Goal: Task Accomplishment & Management: Complete application form

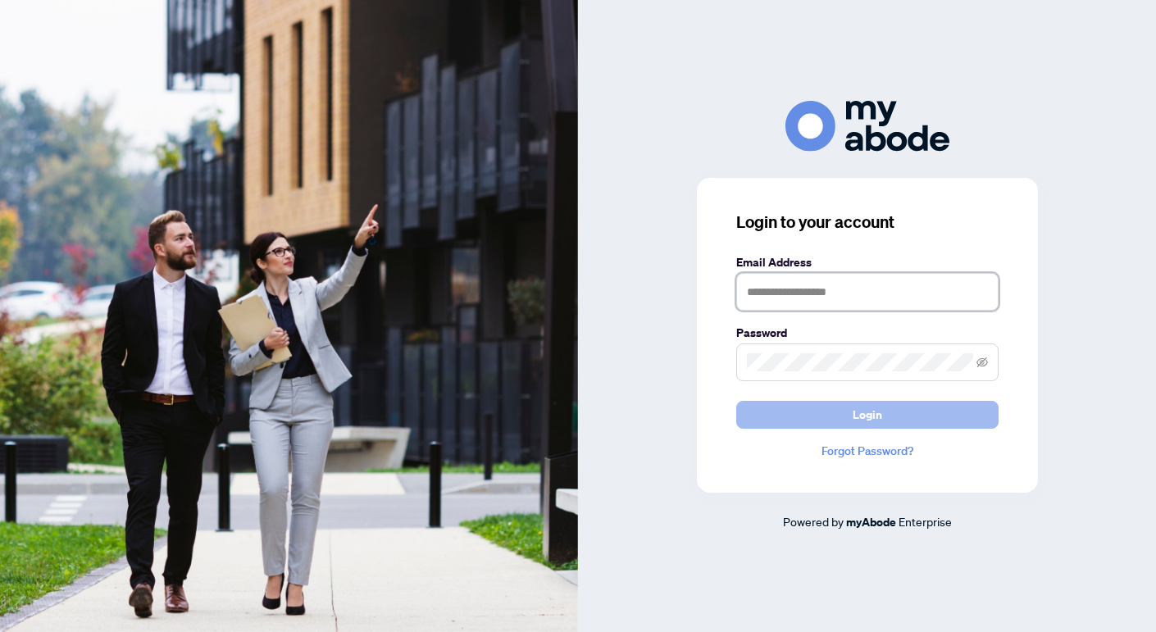
type input "**********"
click at [847, 414] on button "Login" at bounding box center [867, 415] width 262 height 28
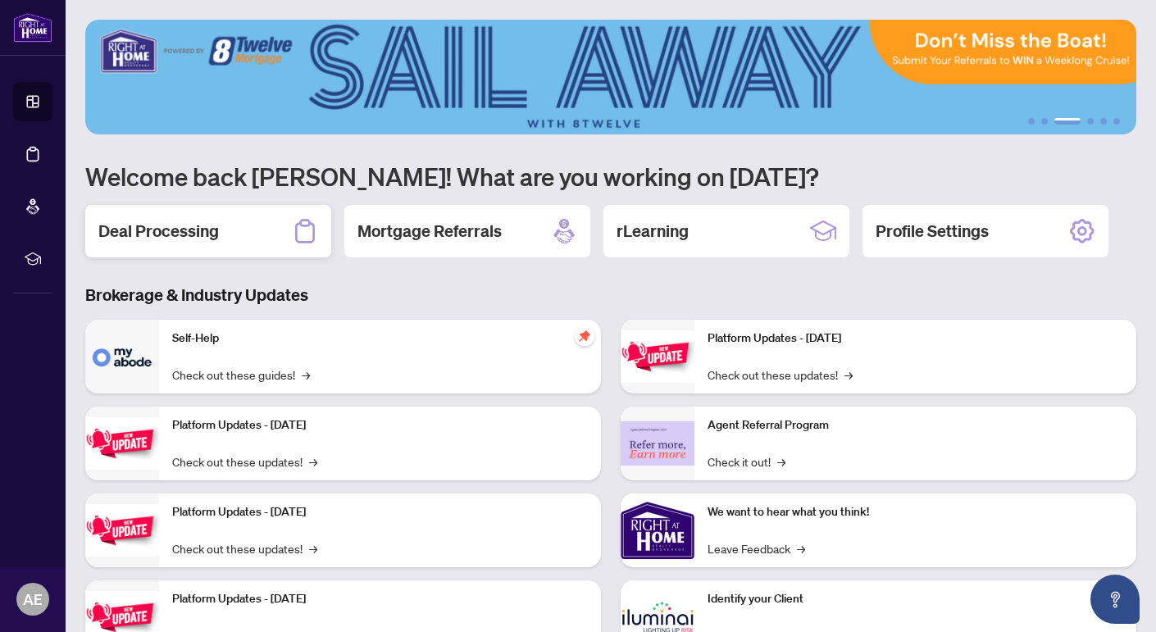
click at [238, 226] on div "Deal Processing" at bounding box center [208, 231] width 246 height 52
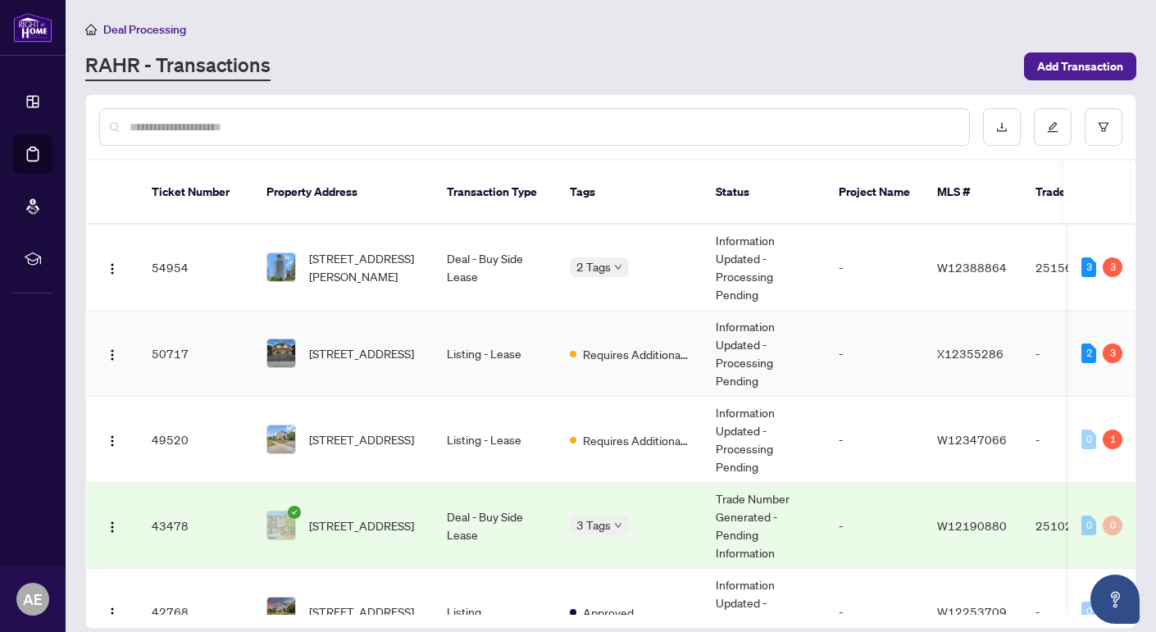
click at [362, 370] on td "[STREET_ADDRESS]" at bounding box center [343, 354] width 180 height 86
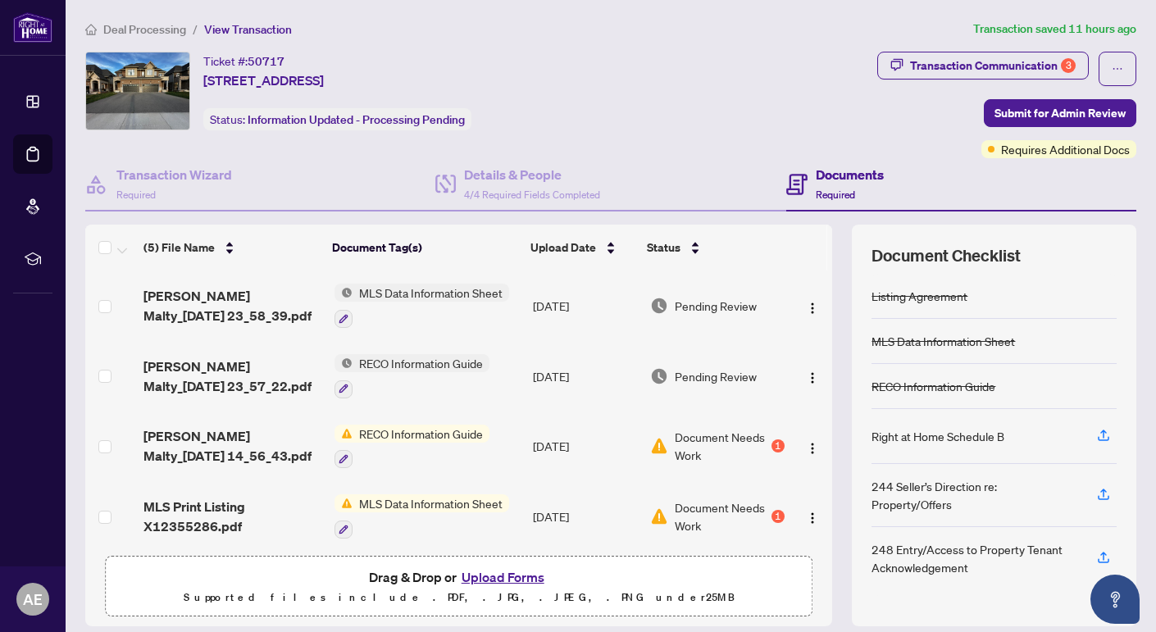
scroll to position [75, 0]
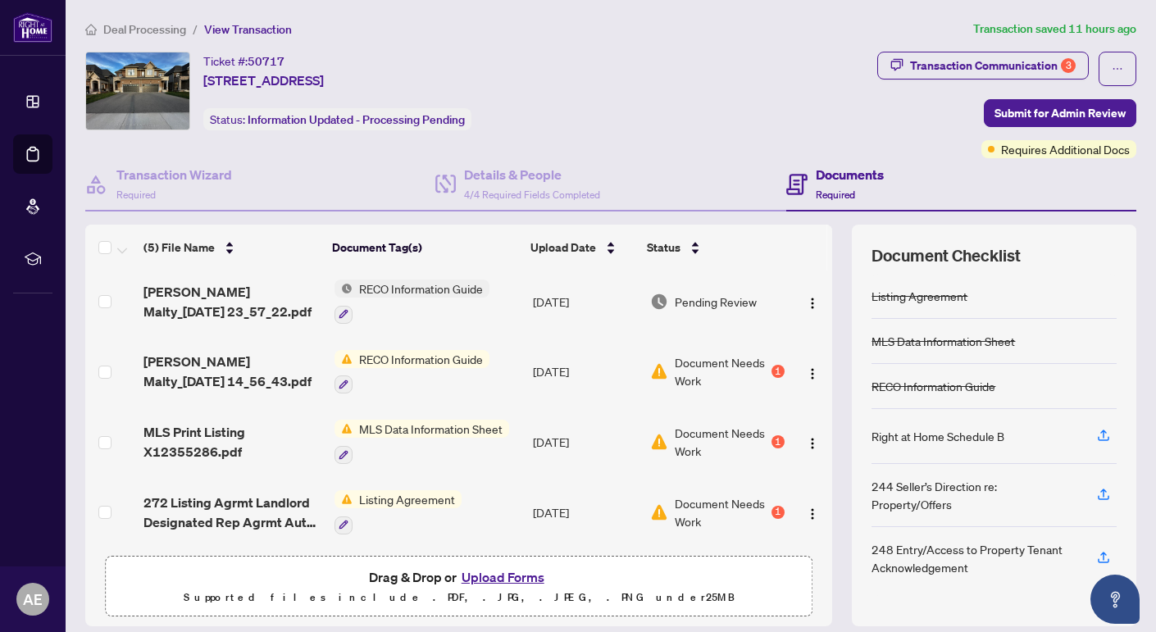
click at [514, 573] on button "Upload Forms" at bounding box center [503, 577] width 93 height 21
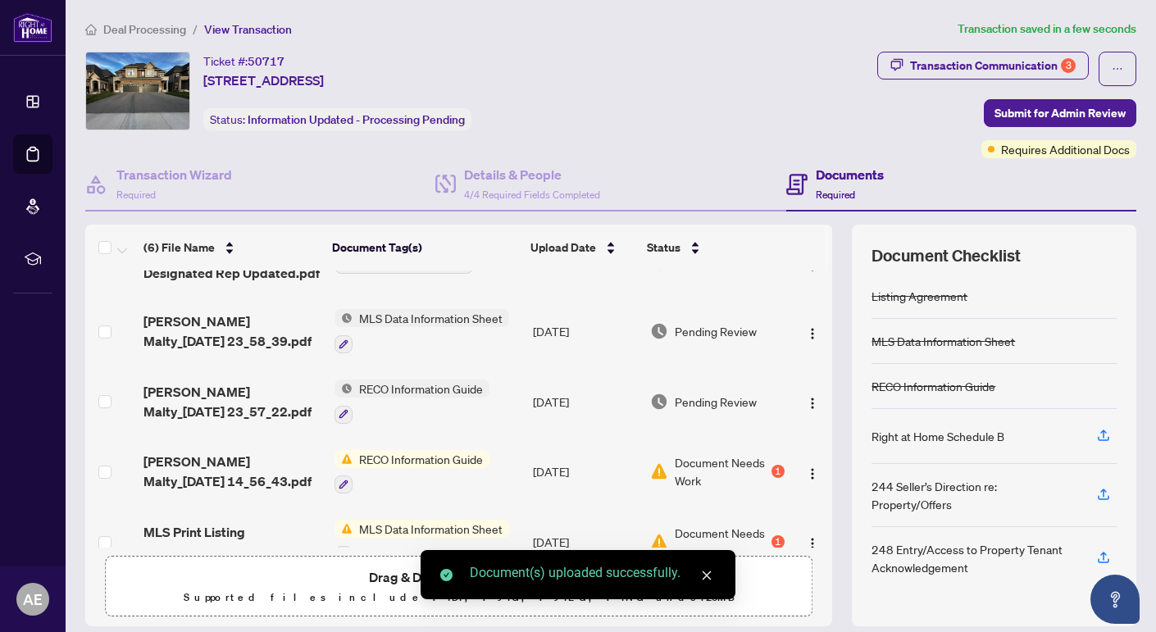
scroll to position [0, 0]
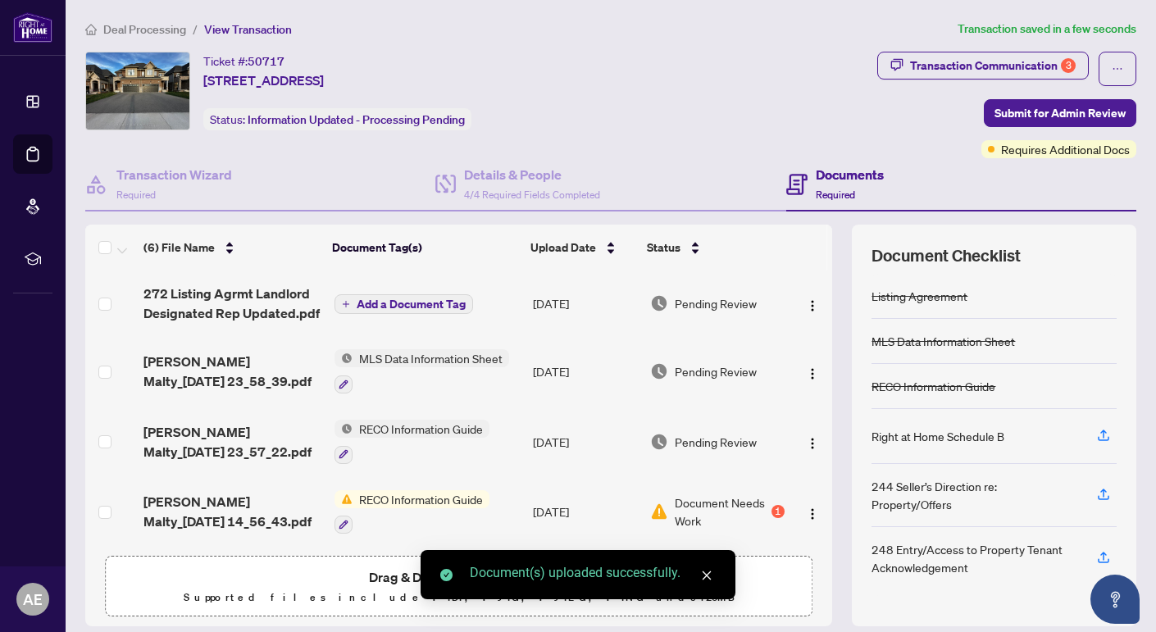
click at [444, 298] on span "Add a Document Tag" at bounding box center [411, 303] width 109 height 11
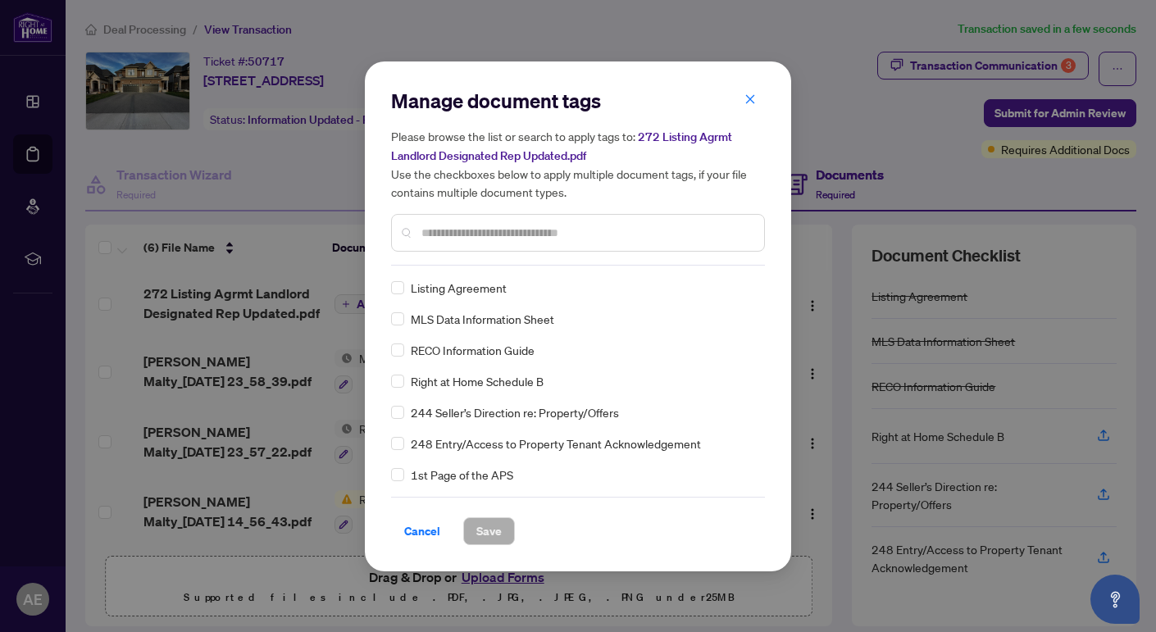
click at [451, 263] on div "Manage document tags Please browse the list or search to apply tags to: 272 Lis…" at bounding box center [578, 177] width 374 height 178
click at [447, 286] on span "Listing Agreement" at bounding box center [459, 288] width 96 height 18
click at [493, 531] on span "Save" at bounding box center [488, 531] width 25 height 26
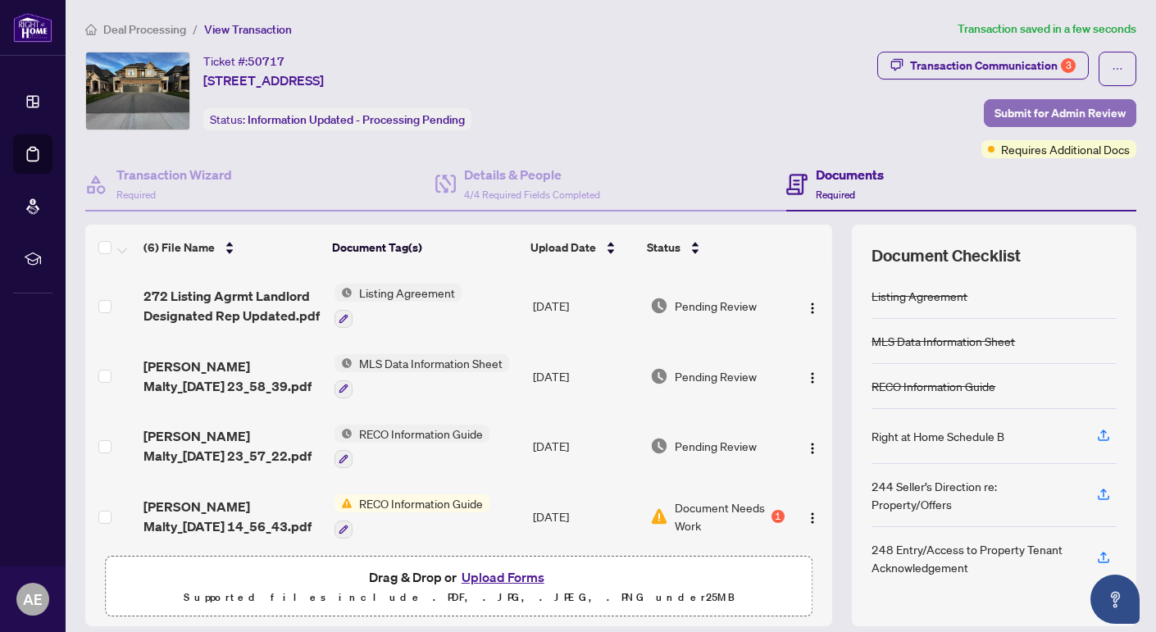
click at [1038, 110] on span "Submit for Admin Review" at bounding box center [1060, 113] width 131 height 26
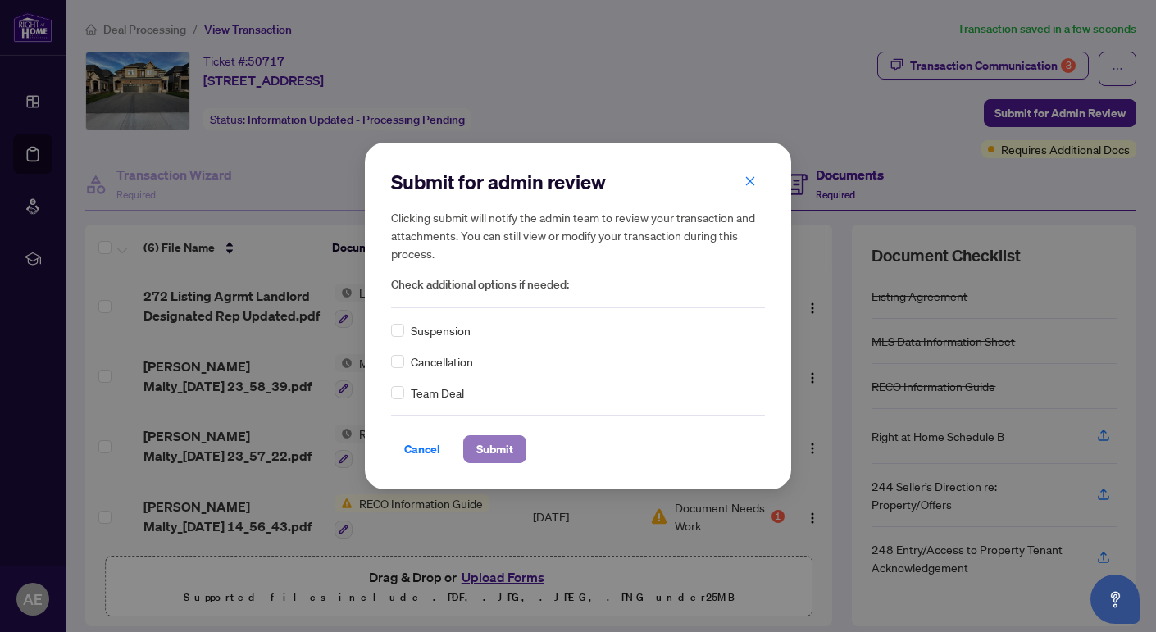
click at [501, 456] on span "Submit" at bounding box center [494, 449] width 37 height 26
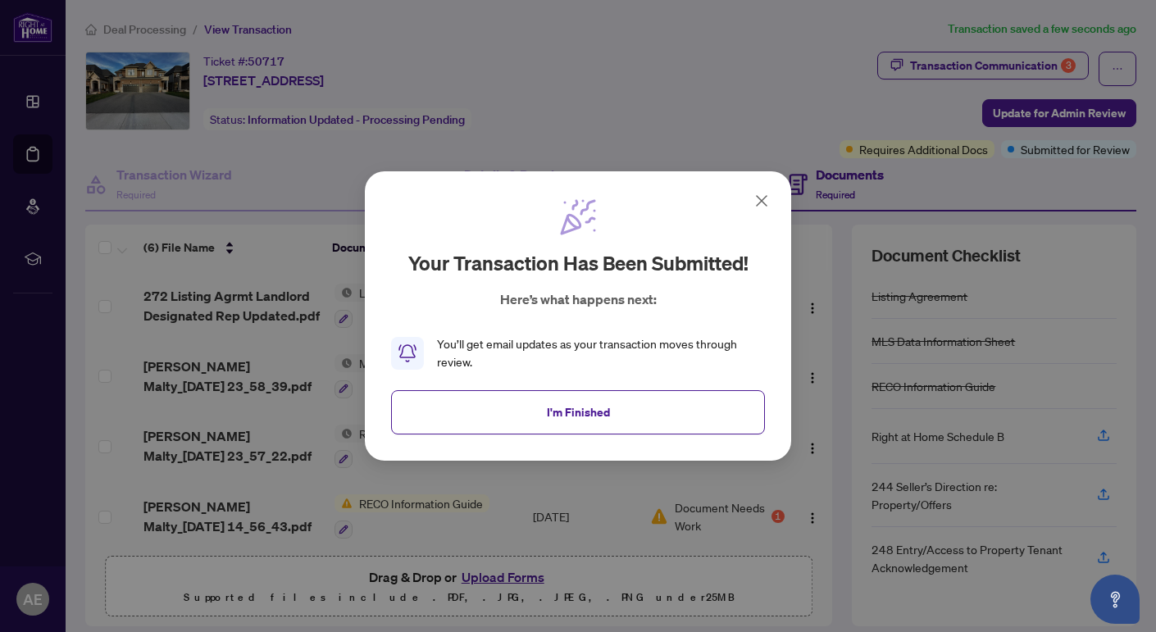
click at [757, 206] on icon at bounding box center [762, 201] width 20 height 20
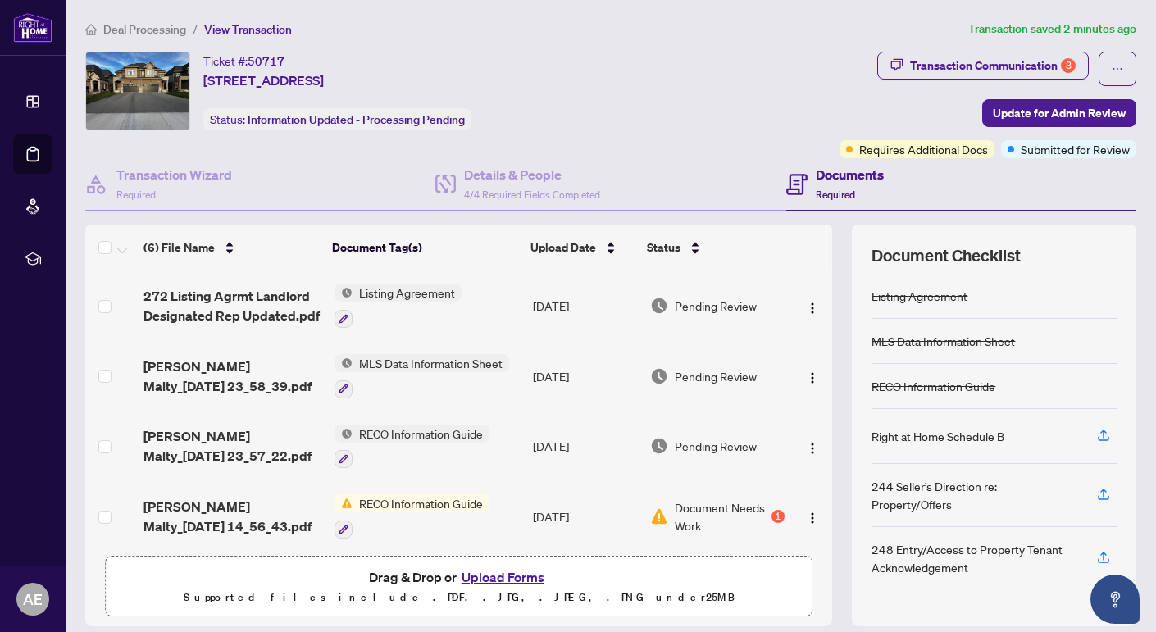
click at [155, 31] on span "Deal Processing" at bounding box center [144, 29] width 83 height 15
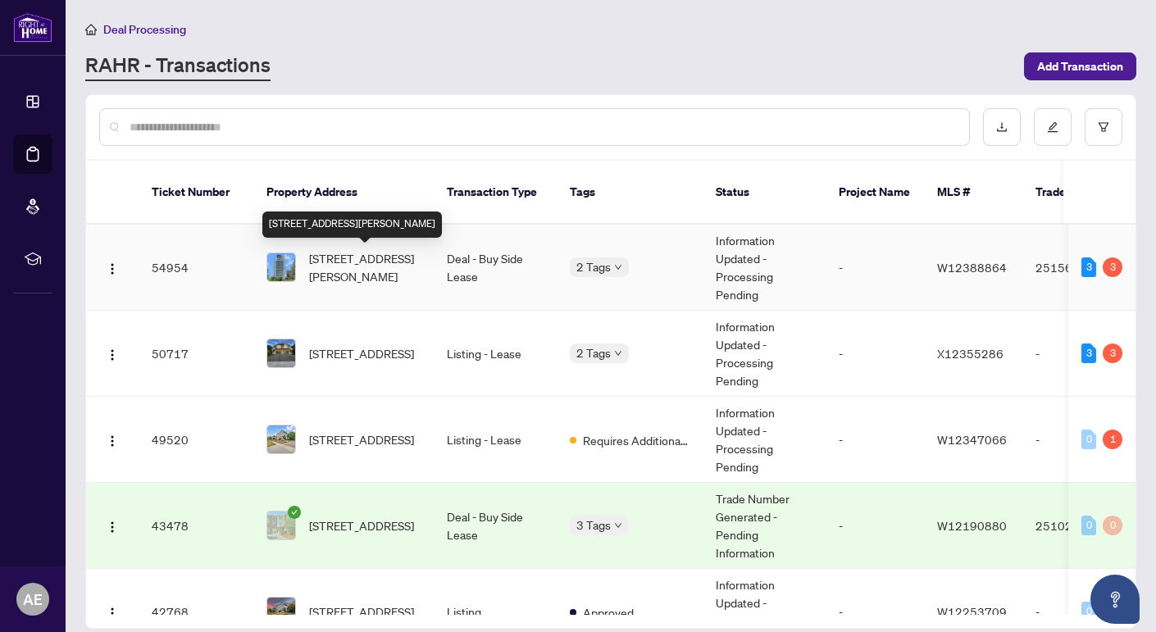
click at [375, 272] on span "[STREET_ADDRESS][PERSON_NAME]" at bounding box center [365, 267] width 112 height 36
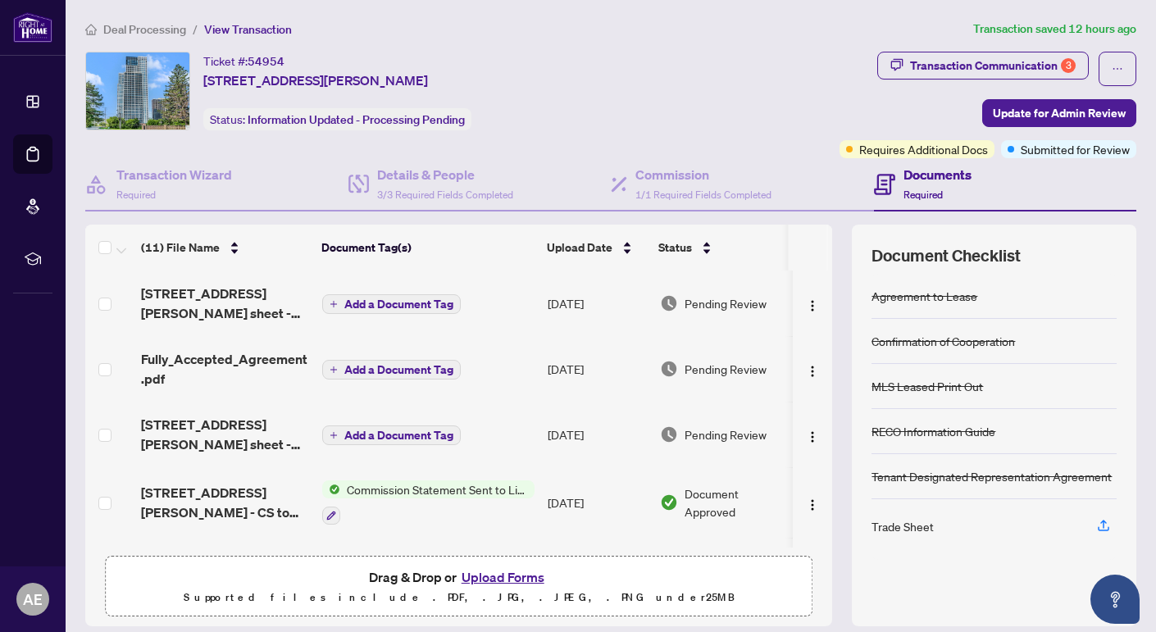
click at [517, 574] on button "Upload Forms" at bounding box center [503, 577] width 93 height 21
click at [526, 568] on button "Upload Forms" at bounding box center [503, 577] width 93 height 21
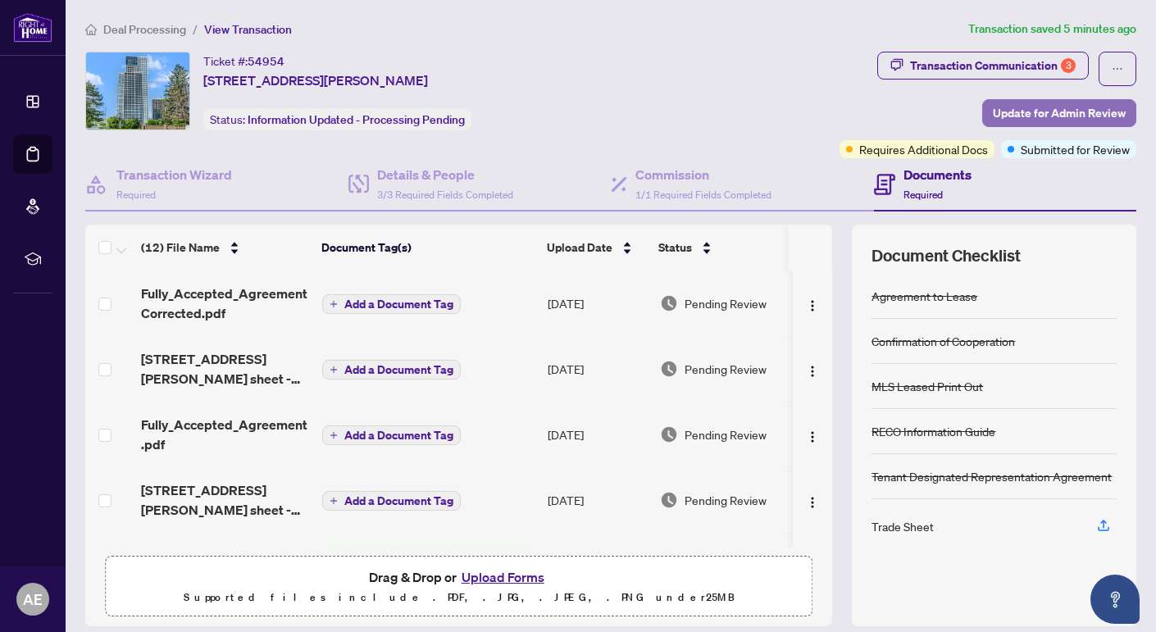
click at [1038, 108] on span "Update for Admin Review" at bounding box center [1059, 113] width 133 height 26
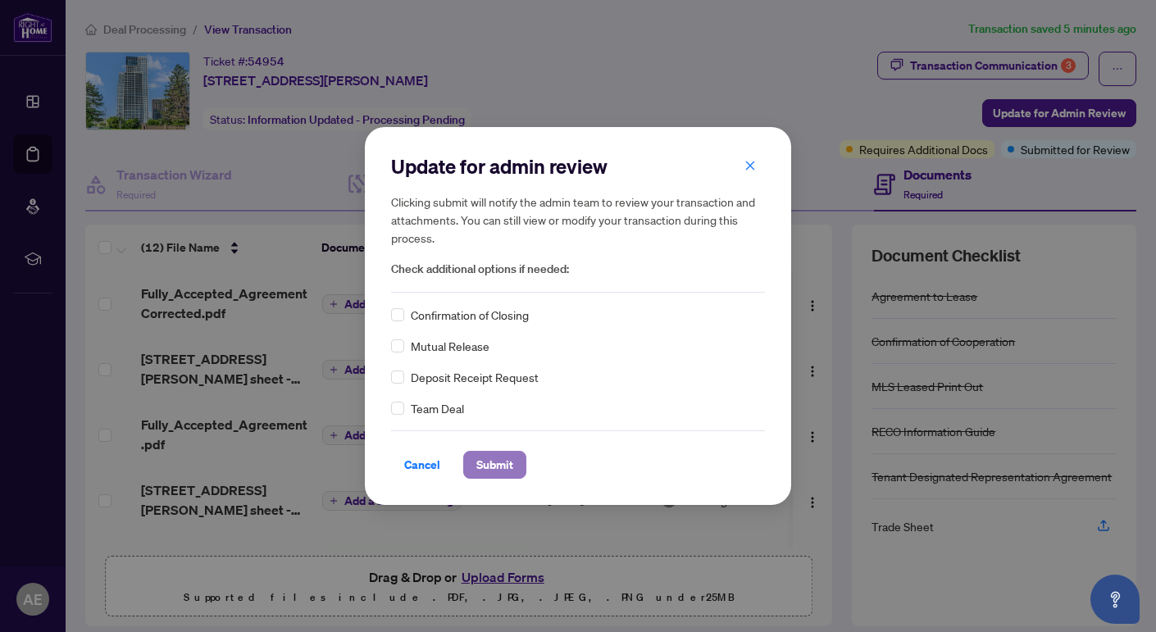
click at [496, 461] on span "Submit" at bounding box center [494, 465] width 37 height 26
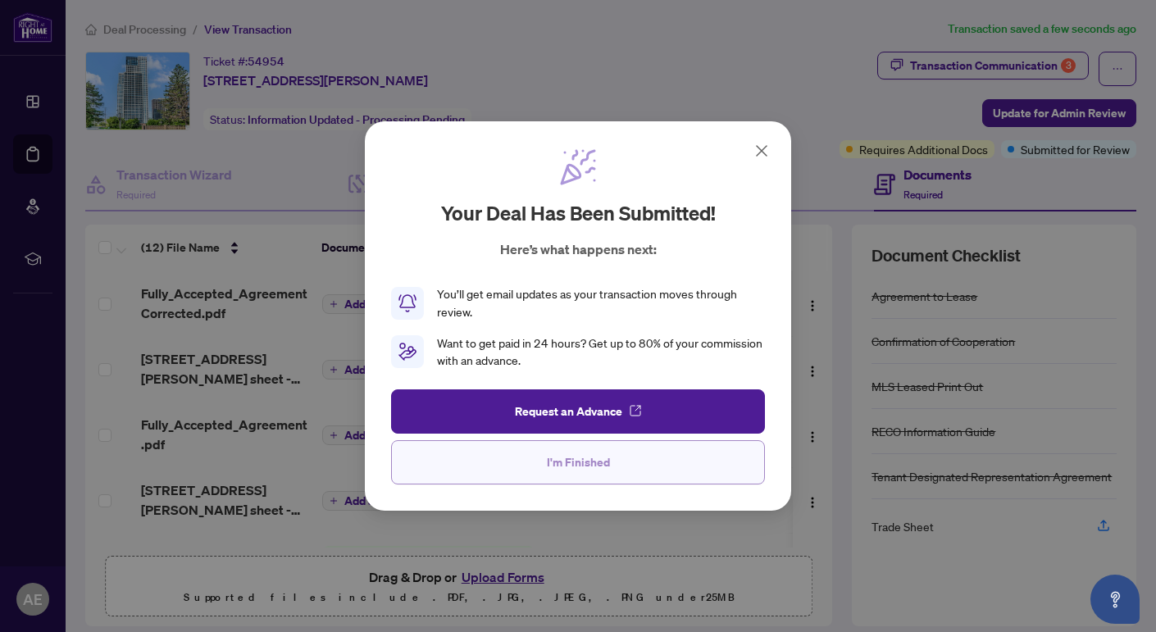
click at [572, 471] on span "I'm Finished" at bounding box center [578, 462] width 63 height 26
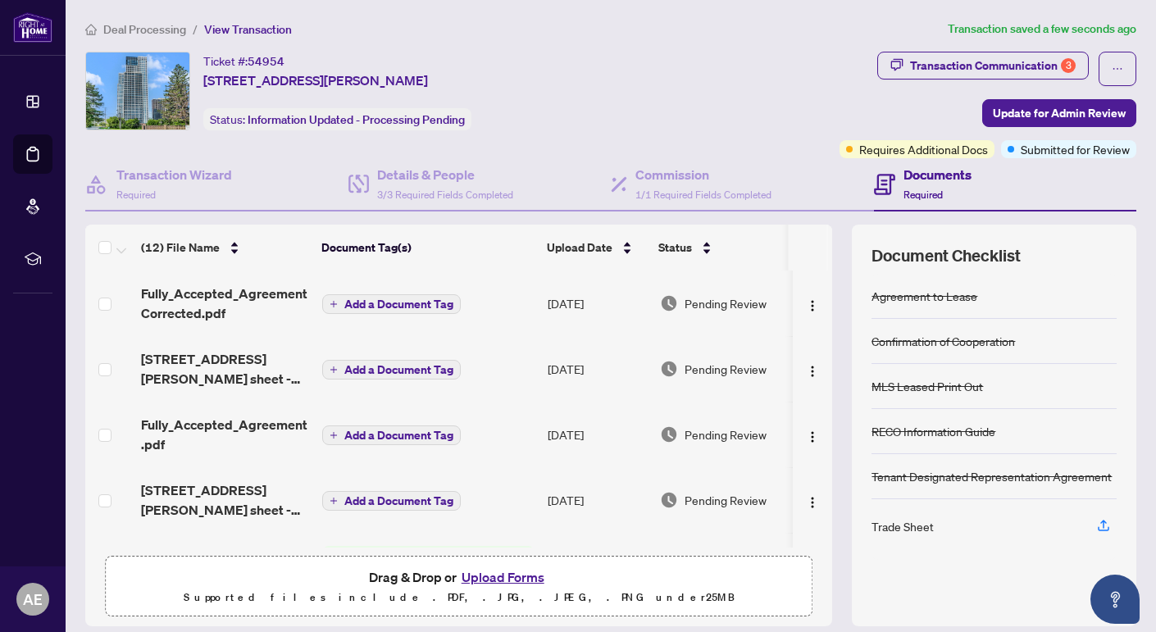
click at [171, 25] on span "Deal Processing" at bounding box center [144, 29] width 83 height 15
